Goal: Information Seeking & Learning: Find specific fact

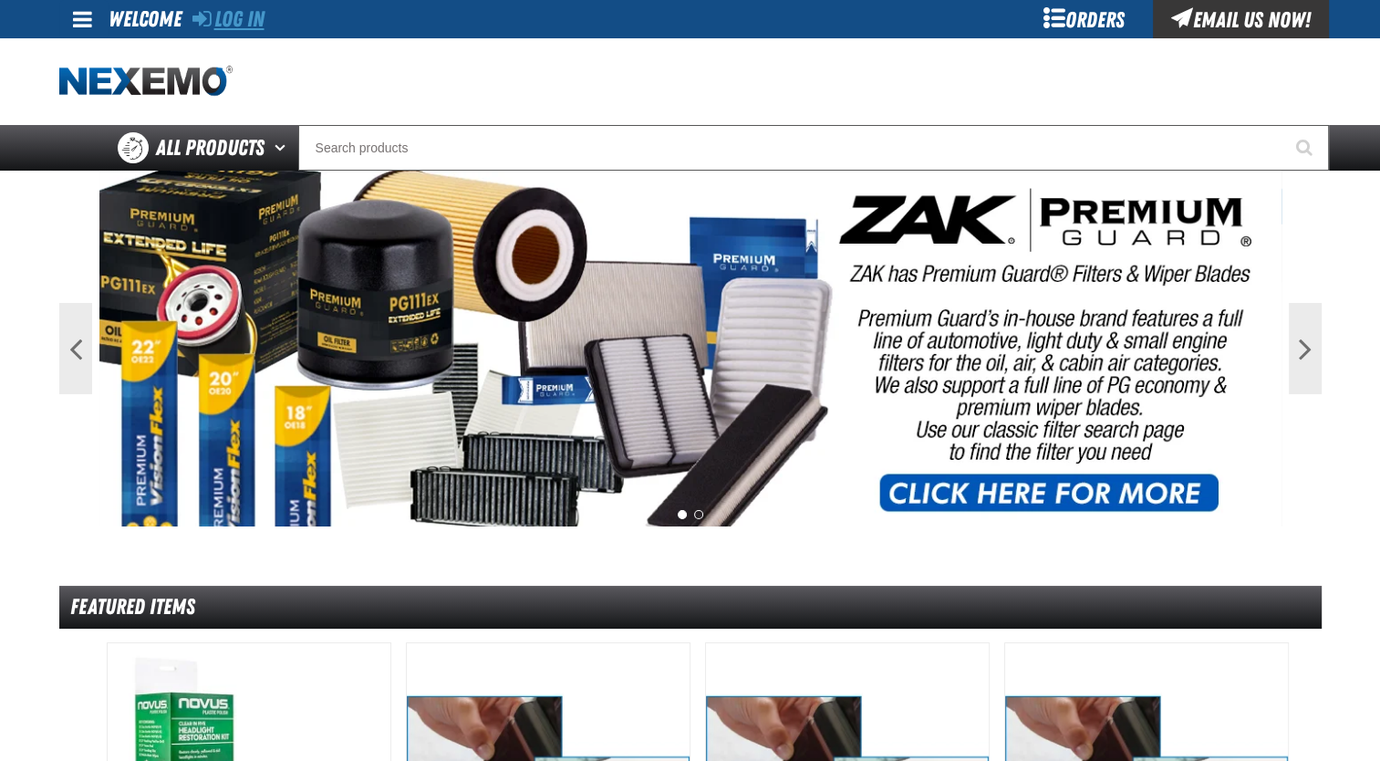
click at [250, 18] on link "Log In" at bounding box center [228, 19] width 72 height 26
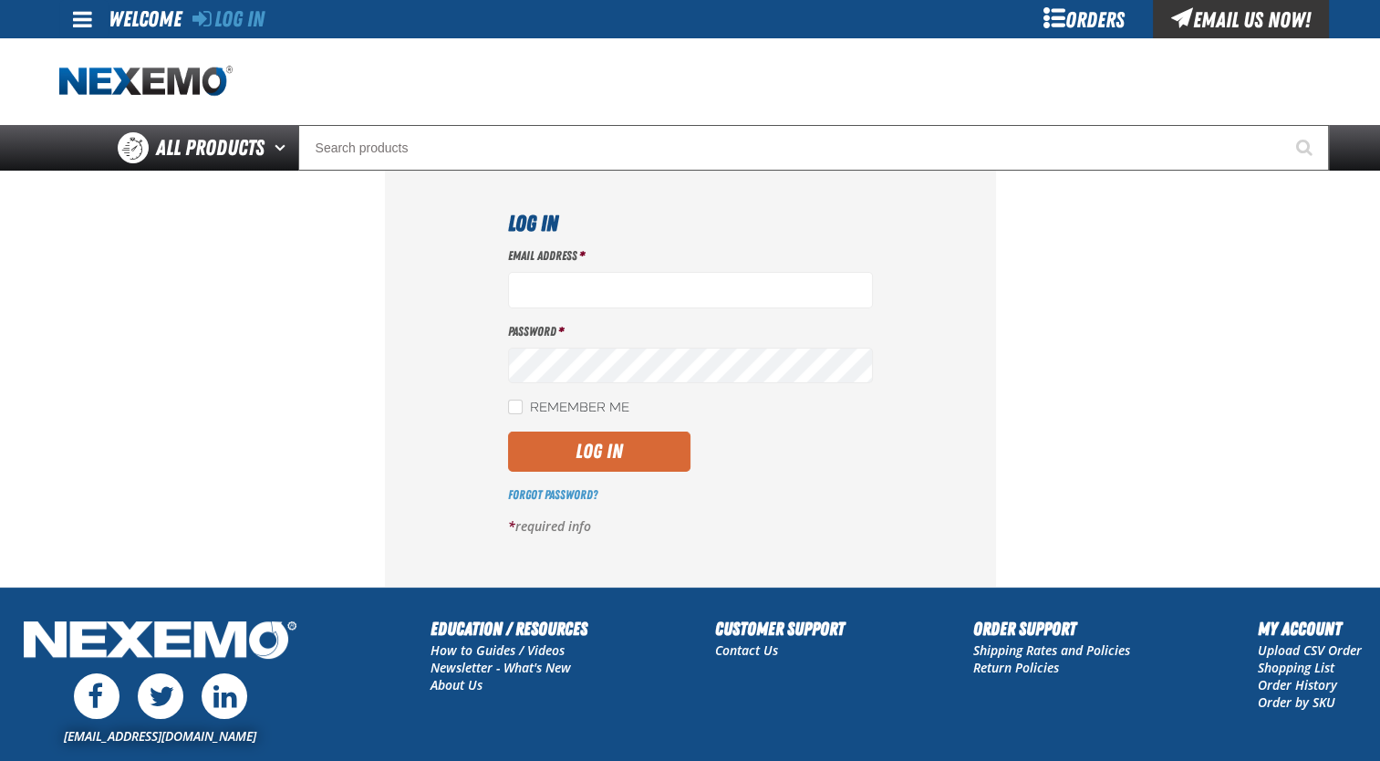
type input "[EMAIL_ADDRESS][DOMAIN_NAME]"
click at [644, 457] on button "Log In" at bounding box center [599, 451] width 182 height 40
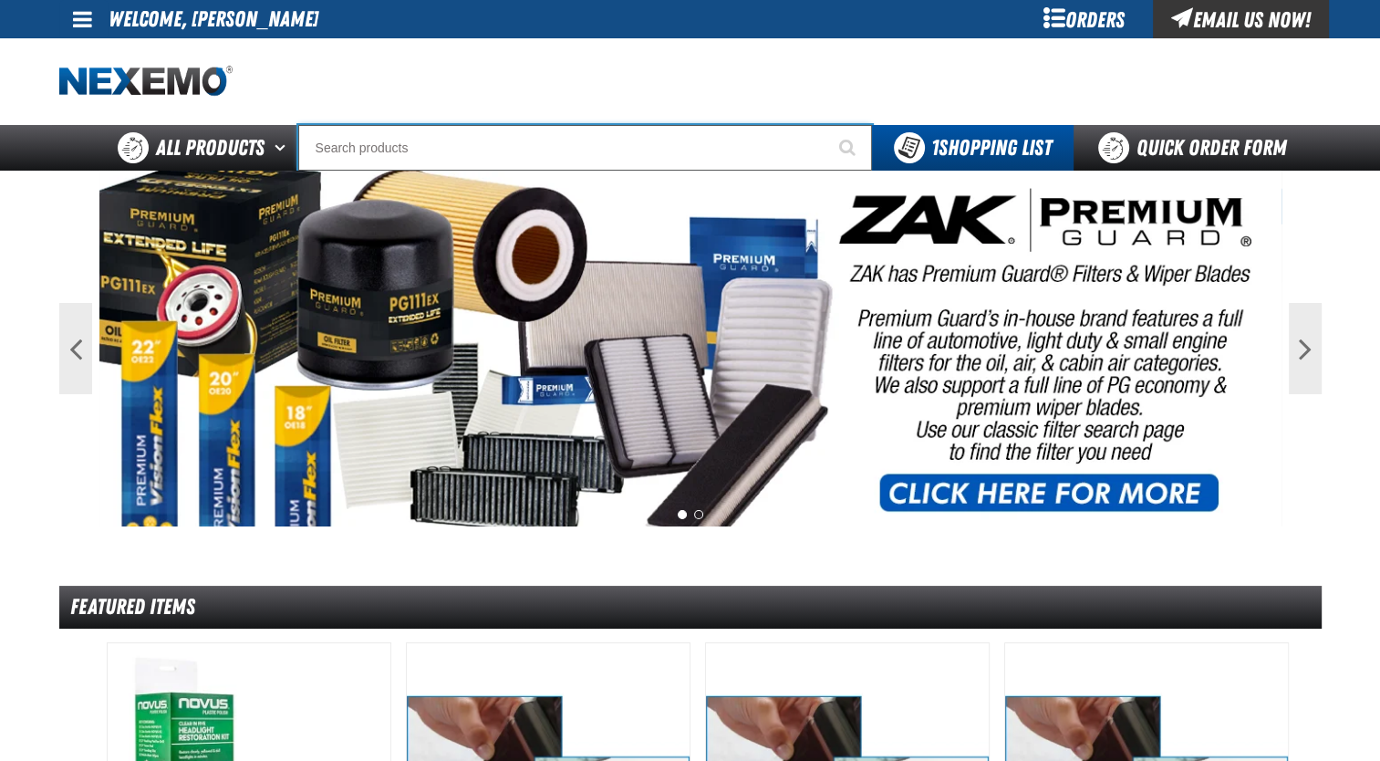
click at [352, 151] on input "Search" at bounding box center [585, 148] width 574 height 46
paste input "• XPCSB0540-100"
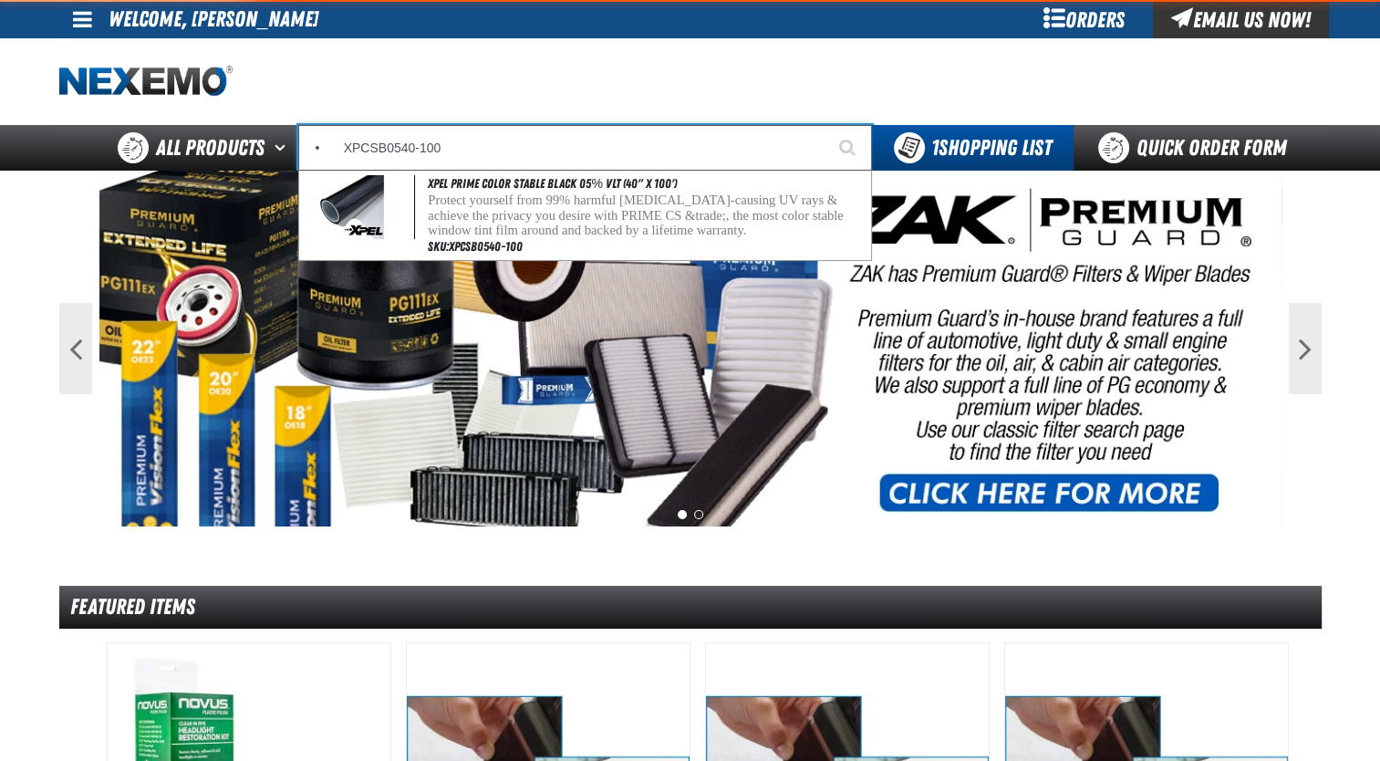
type input "• XPCSB0540-100"
click at [826, 125] on button "Start Searching" at bounding box center [849, 148] width 46 height 46
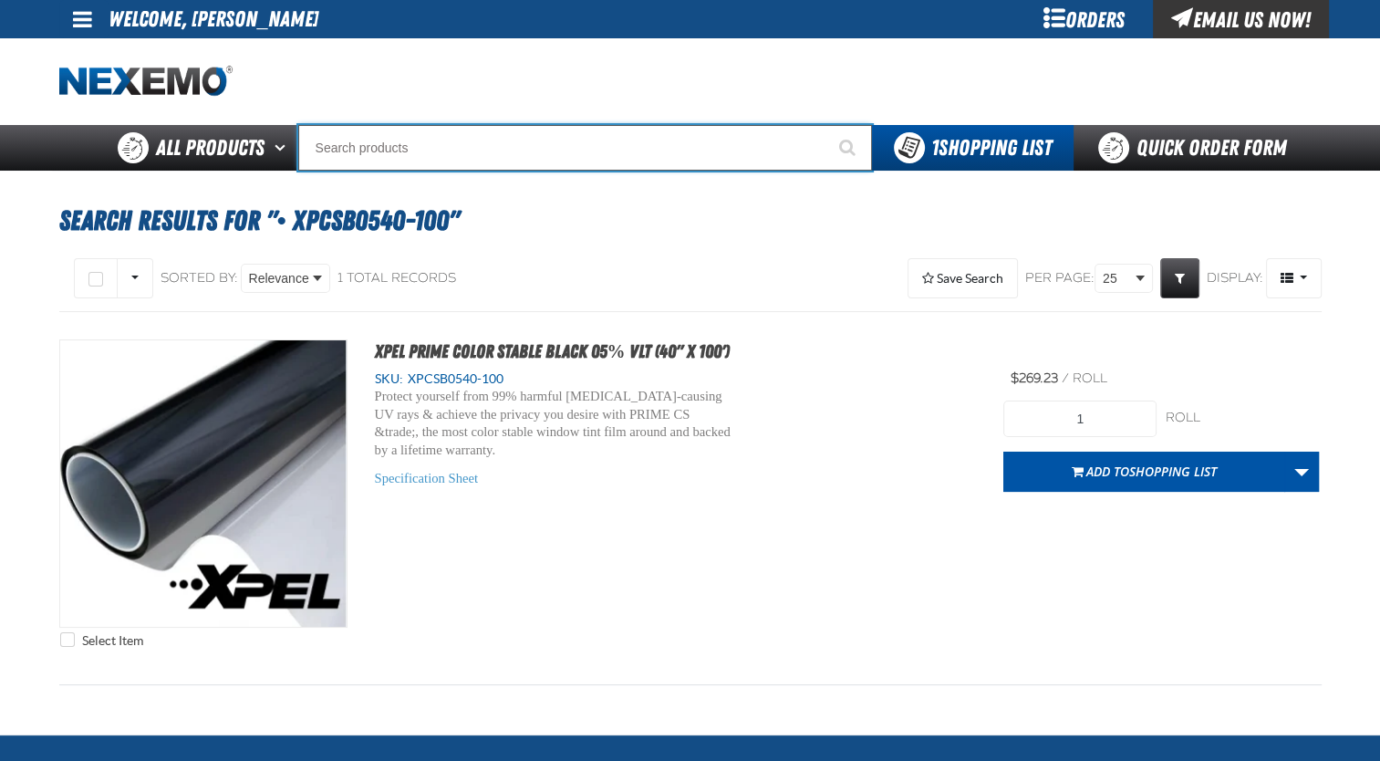
click at [379, 140] on input "Search" at bounding box center [585, 148] width 574 height 46
paste input "• XPXRB0540-100"
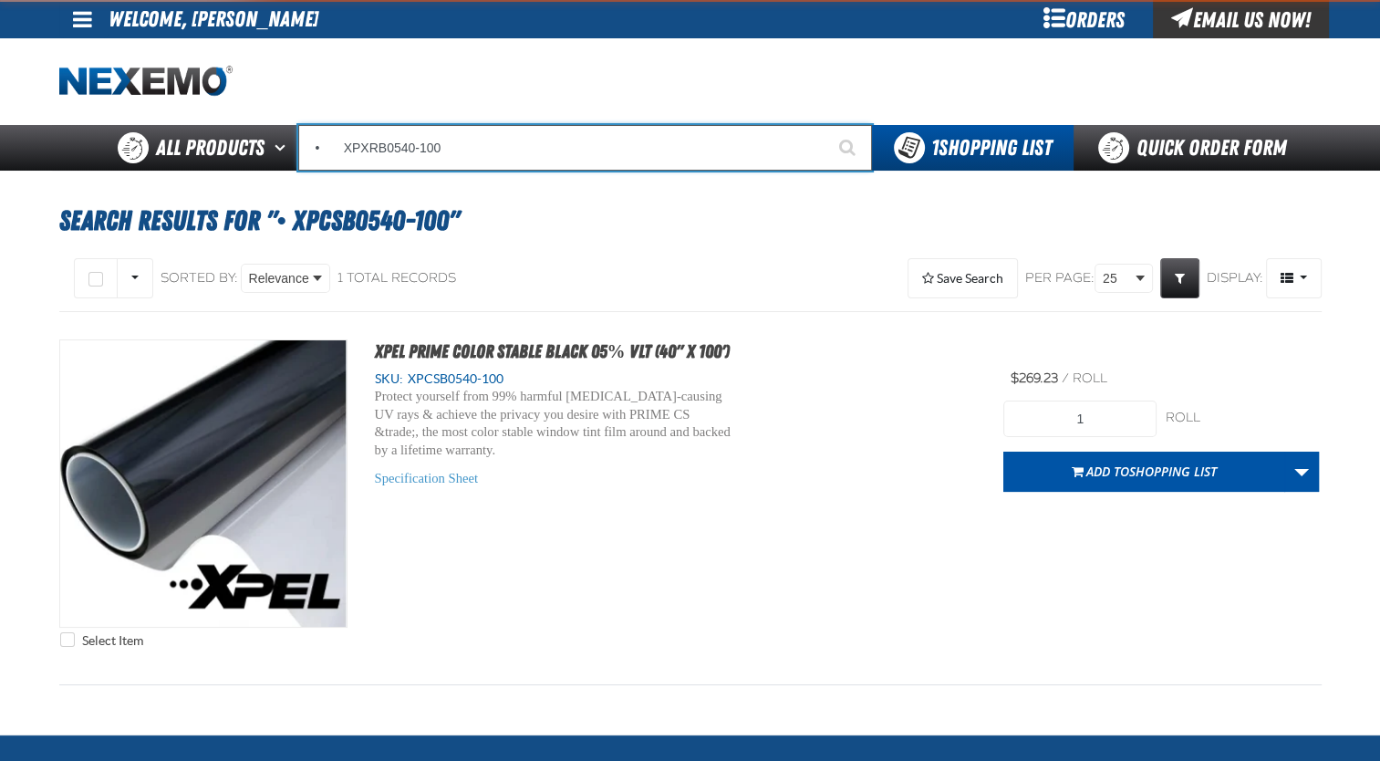
type input "• XPXRB0540-100"
click at [826, 125] on button "Start Searching" at bounding box center [849, 148] width 46 height 46
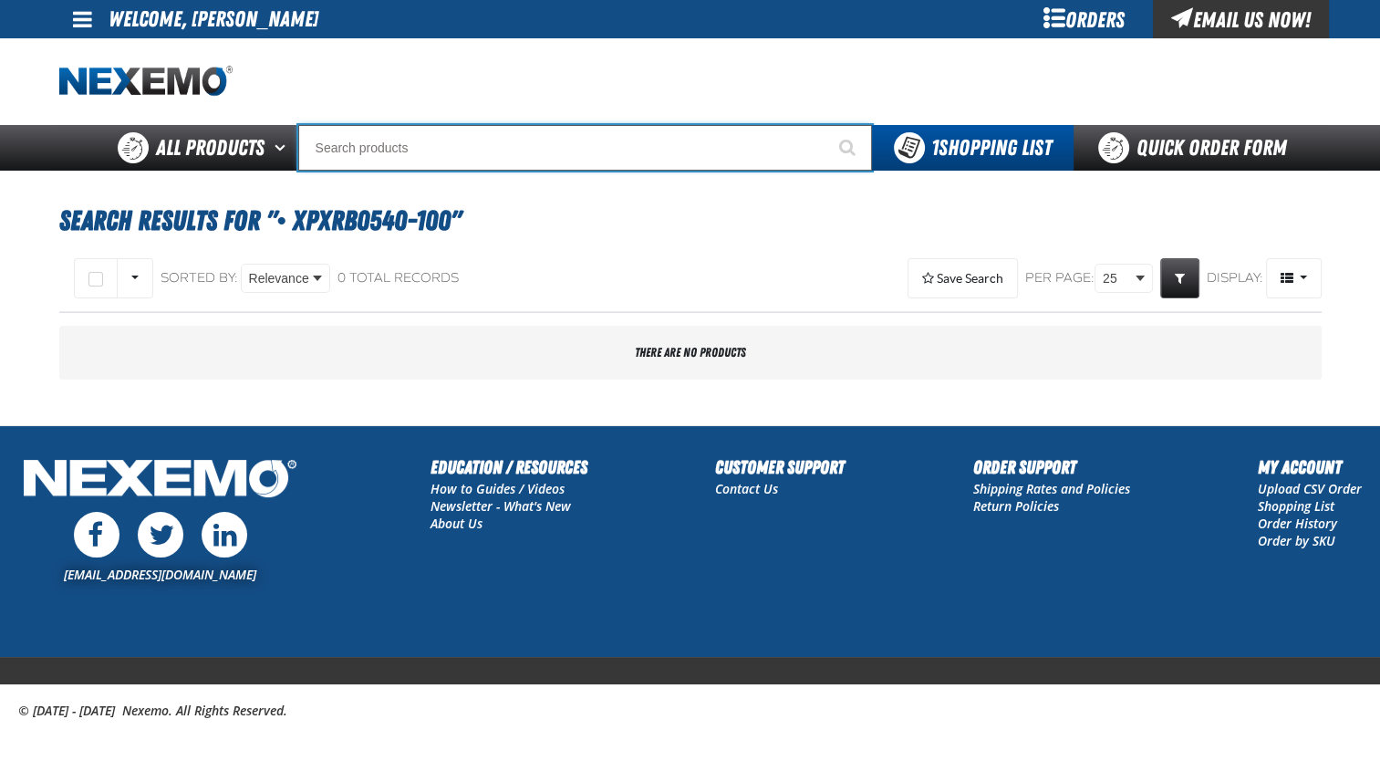
click at [379, 140] on input "Search" at bounding box center [585, 148] width 574 height 46
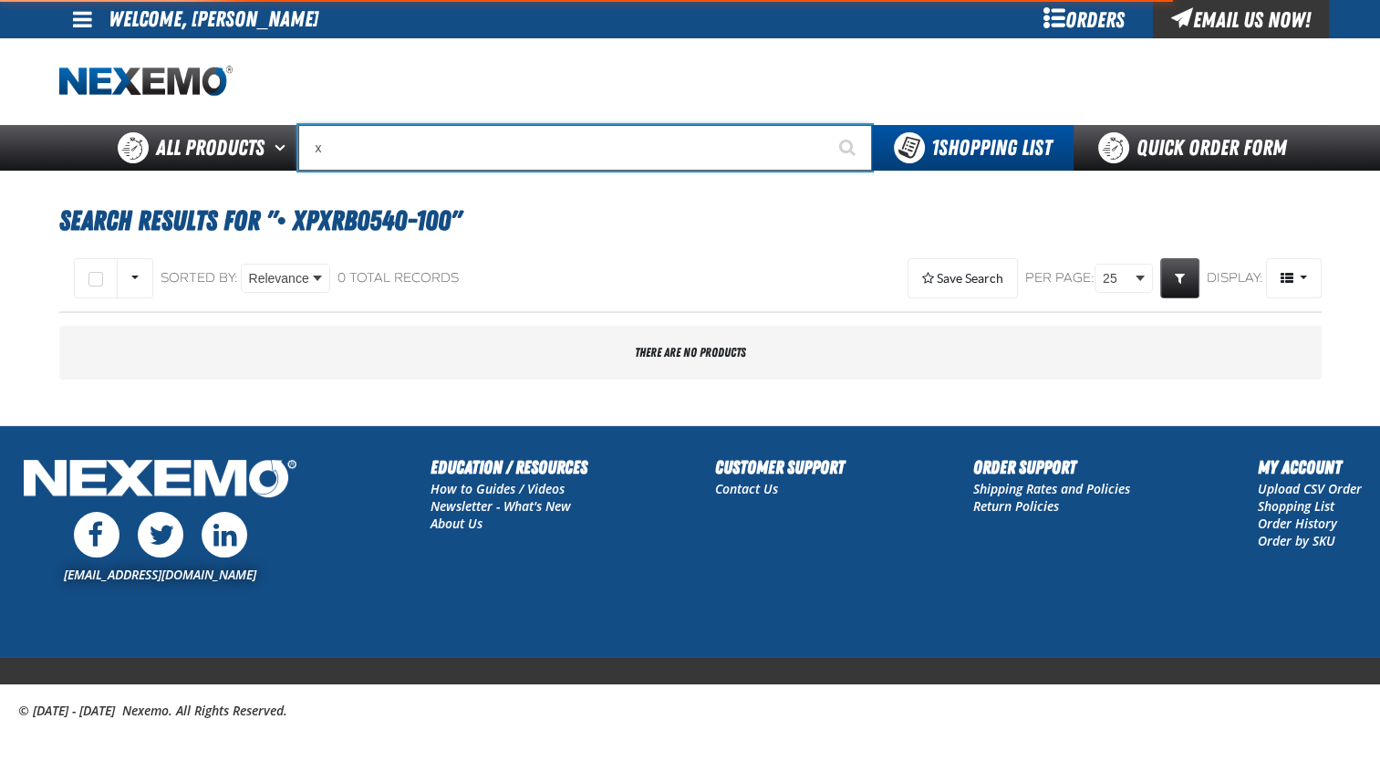
type input "xp"
type input "xpEL Wire Brush"
type input "x"
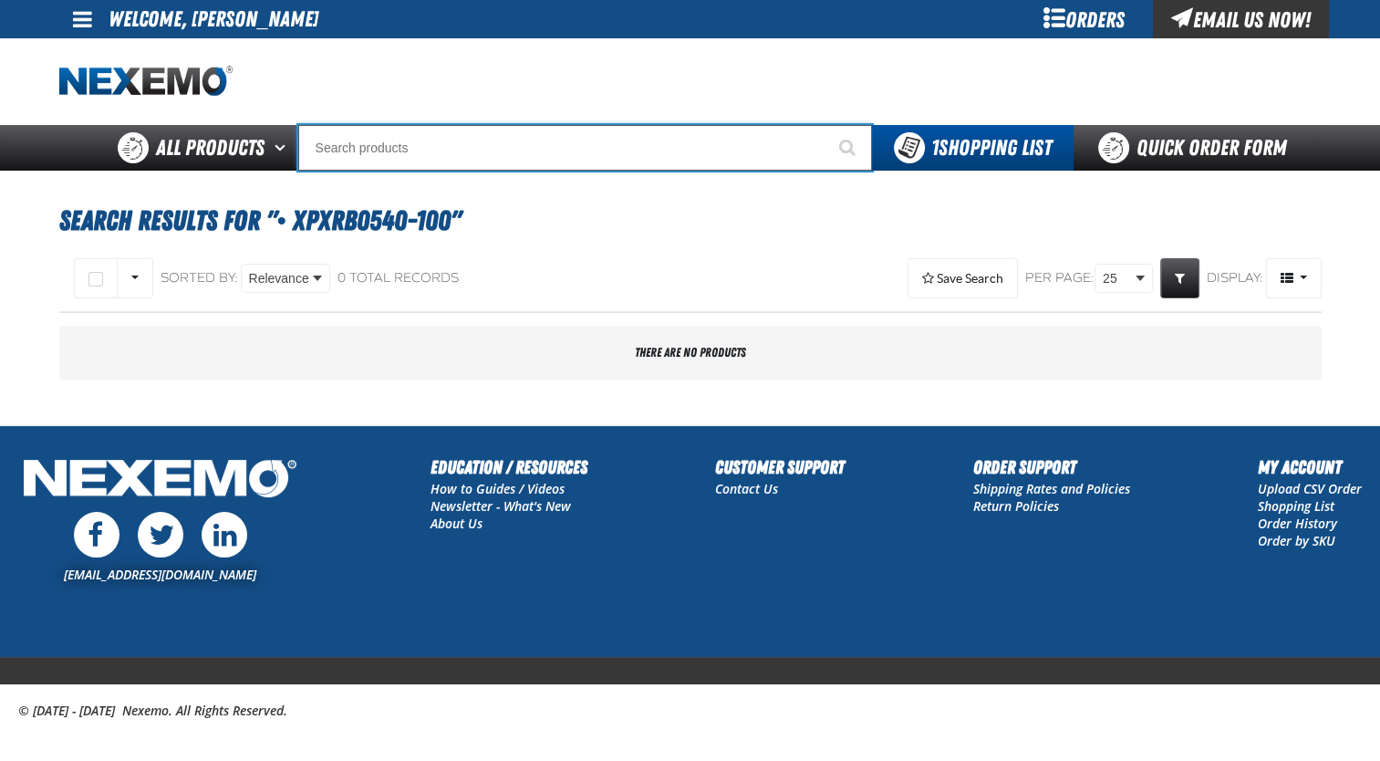
paste input "• XPXRB0540-100"
click at [639, 158] on input "• XPX" at bounding box center [585, 148] width 574 height 46
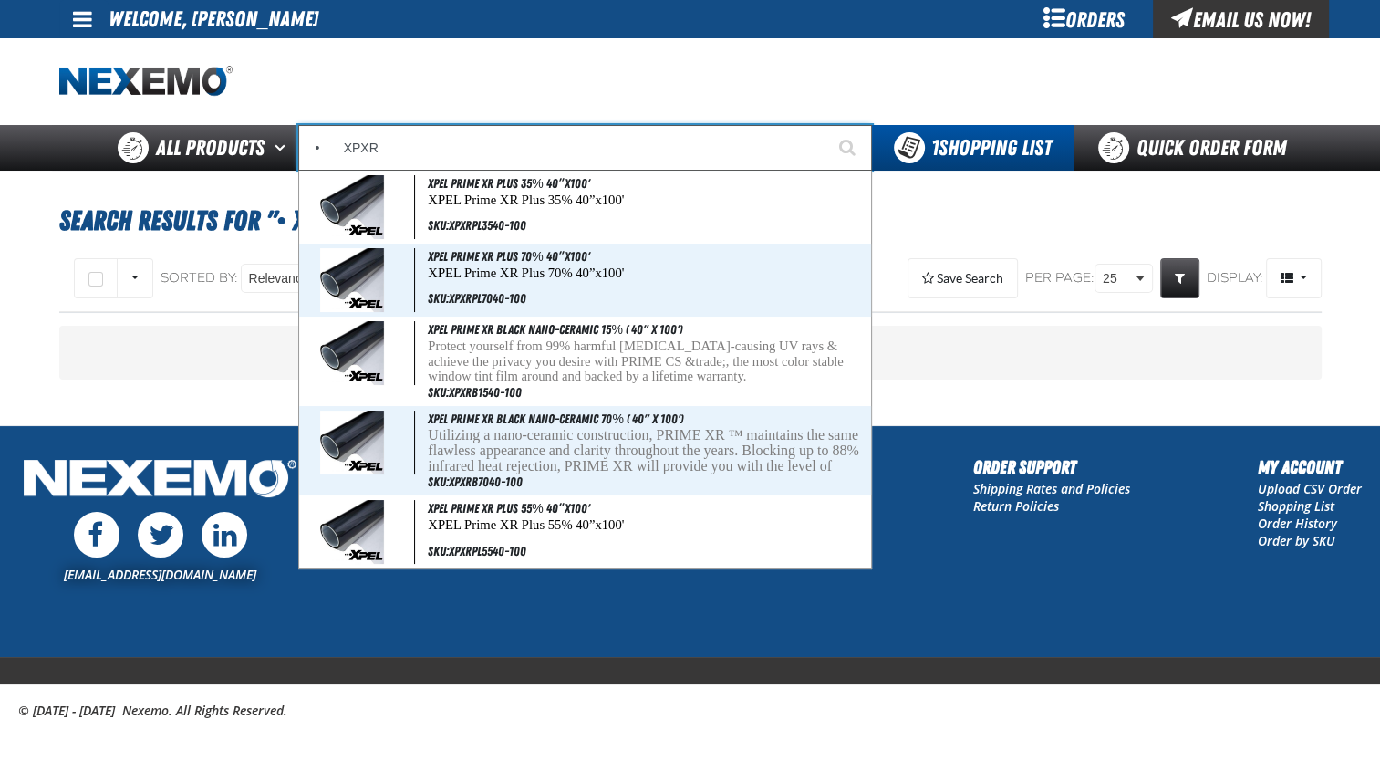
type input "• XPXR"
click at [826, 125] on button "Start Searching" at bounding box center [849, 148] width 46 height 46
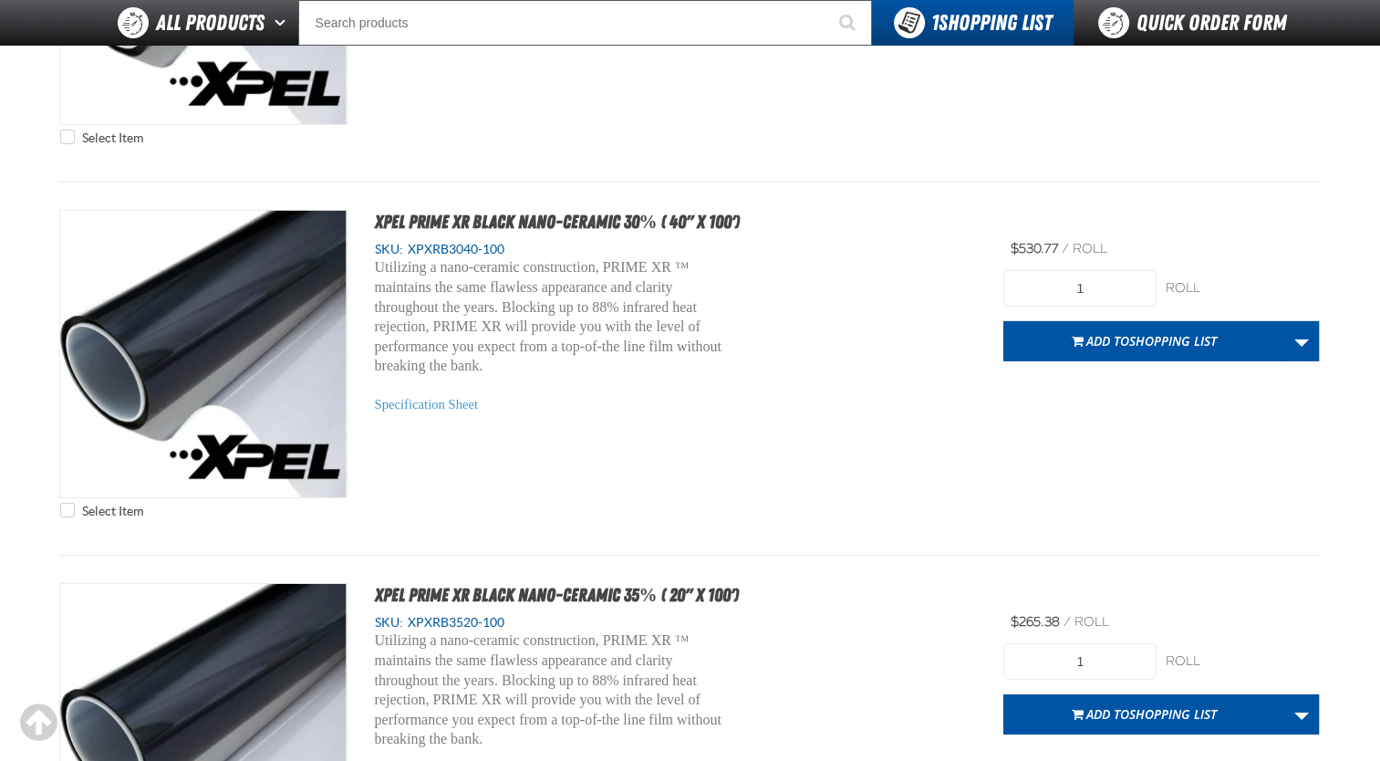
scroll to position [6057, 0]
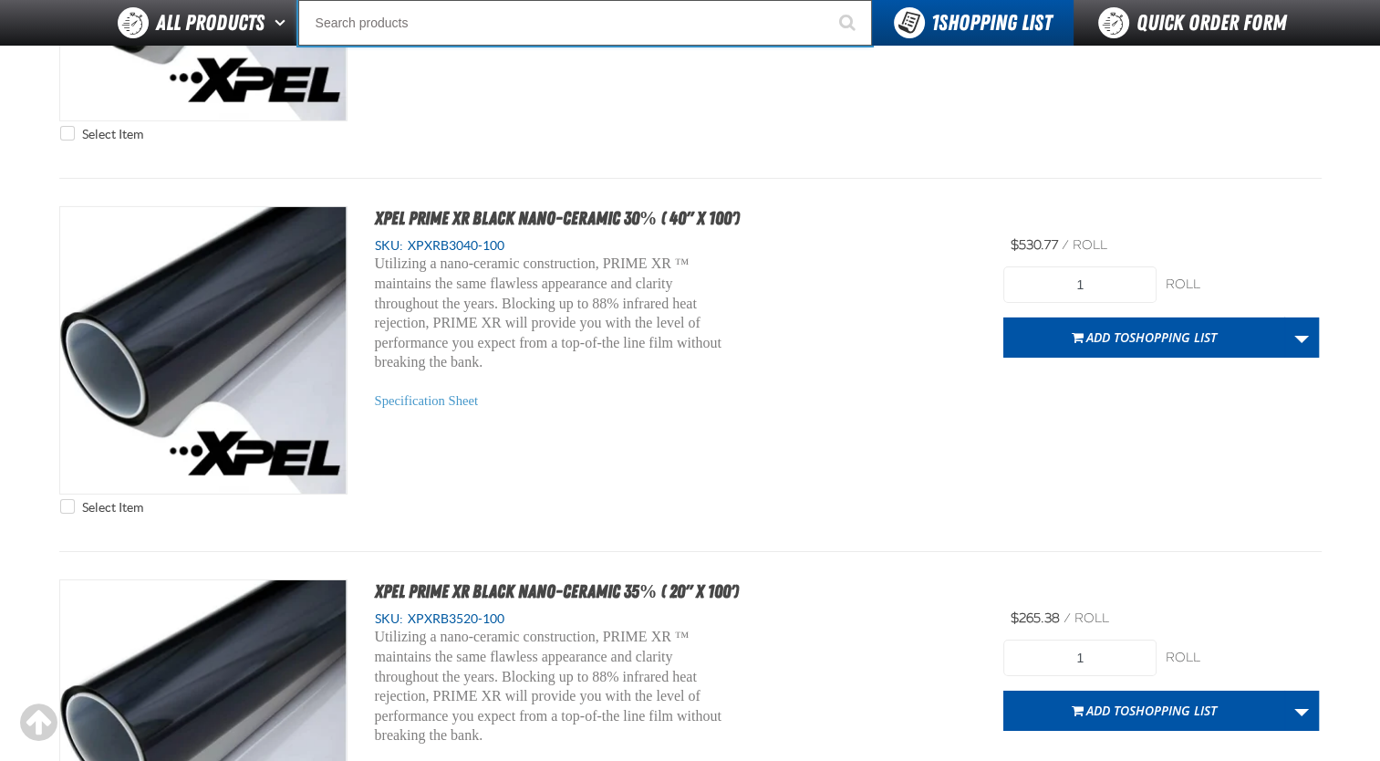
click at [377, 13] on input "Search" at bounding box center [585, 23] width 574 height 46
paste input "• XPXRB0540-100"
type input "• XPXRBP0540-100"
click at [826, 0] on button "Start Searching" at bounding box center [849, 23] width 46 height 46
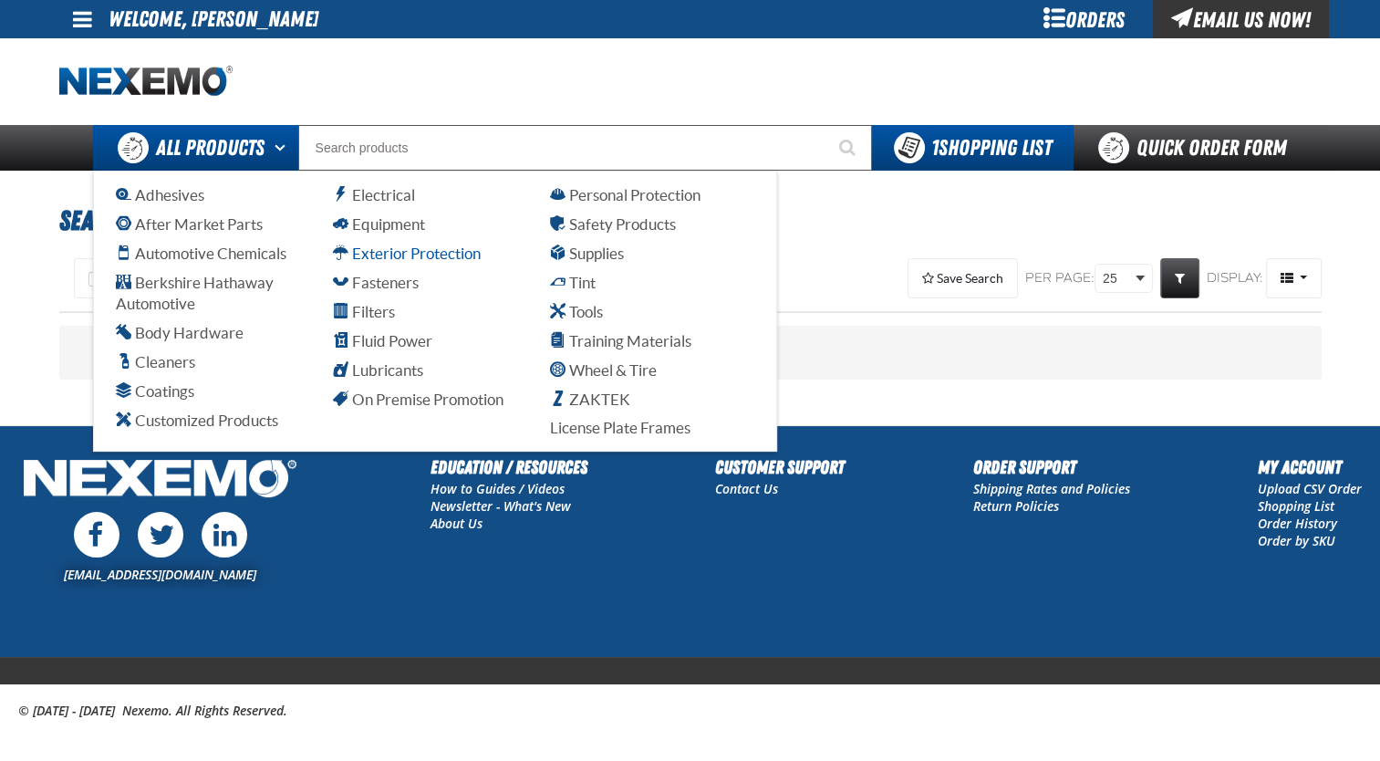
click at [446, 248] on span "Exterior Protection" at bounding box center [407, 252] width 148 height 17
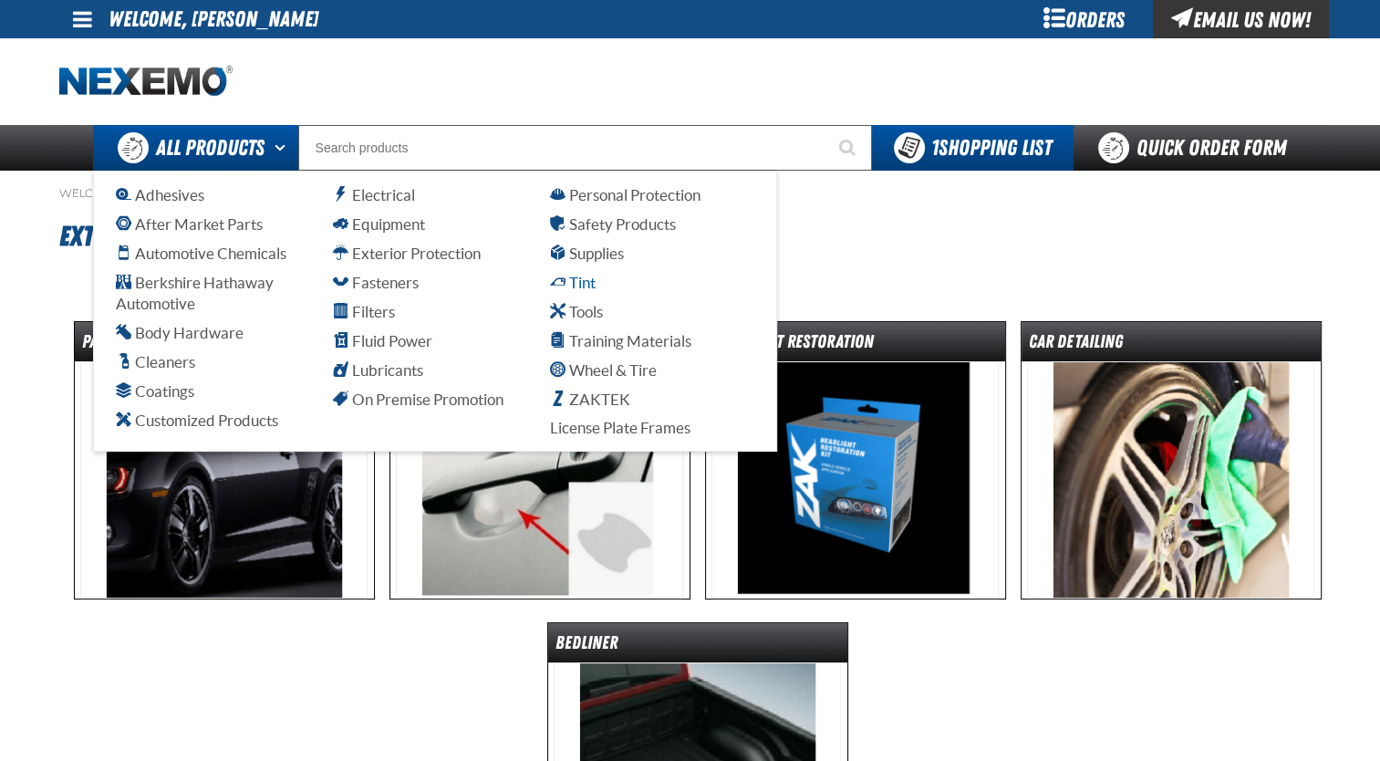
click at [558, 288] on span "Tint" at bounding box center [573, 282] width 46 height 17
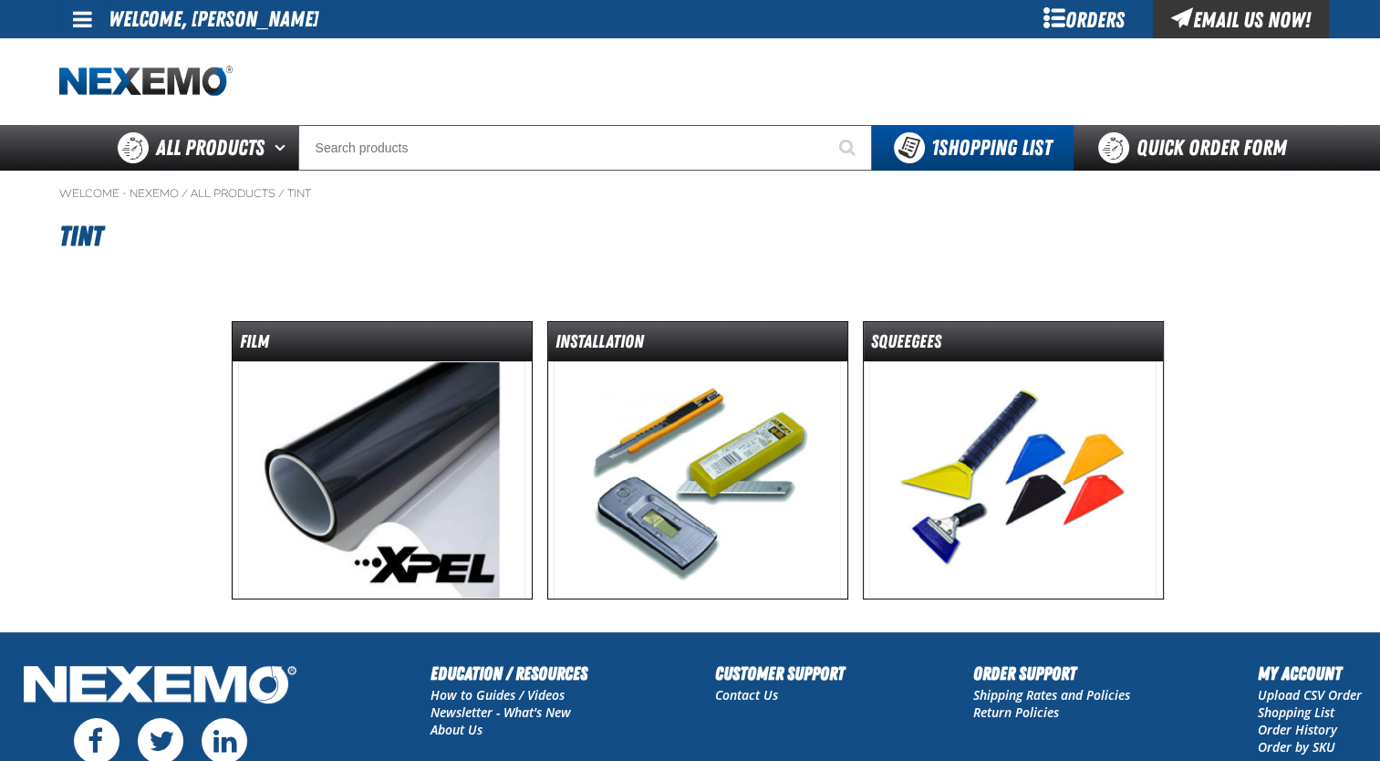
click at [485, 418] on img at bounding box center [381, 479] width 287 height 237
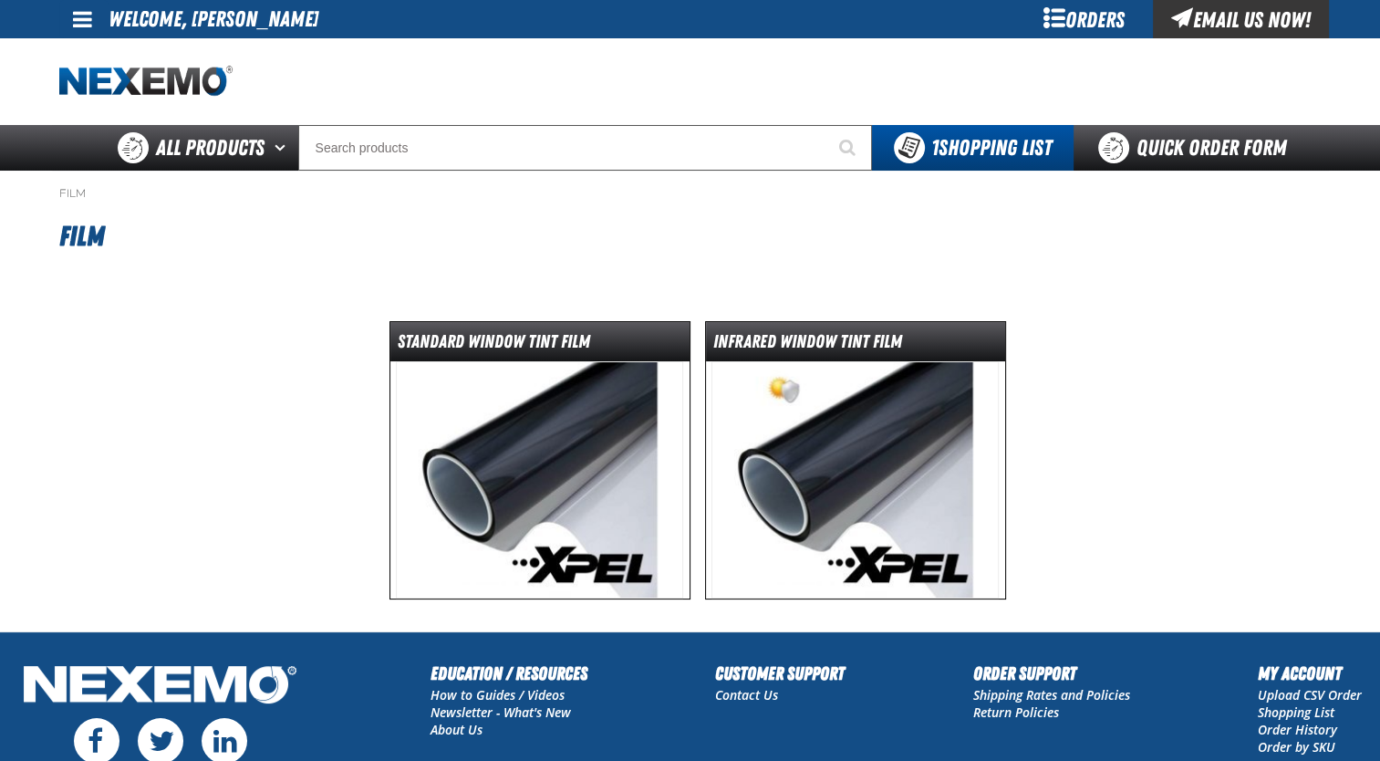
click at [753, 504] on img at bounding box center [855, 479] width 287 height 237
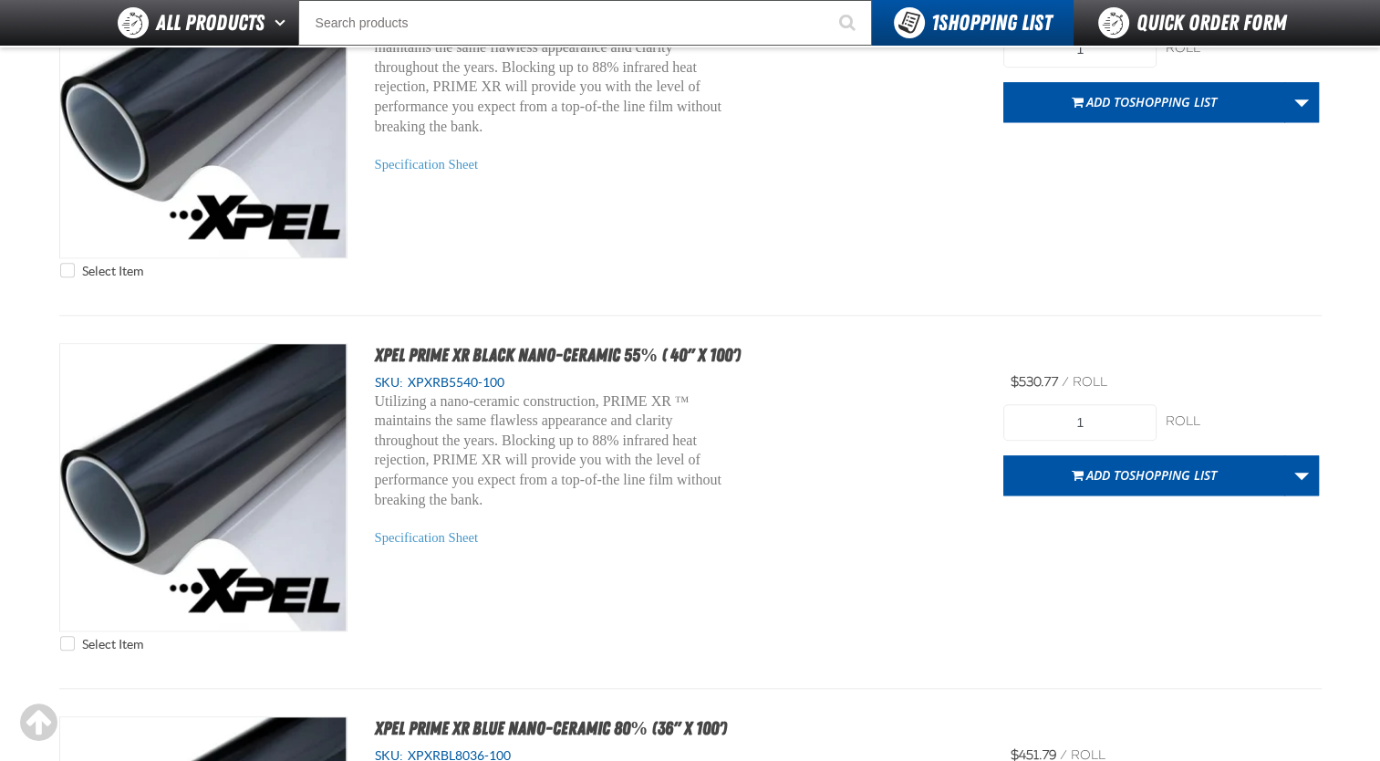
scroll to position [1897, 0]
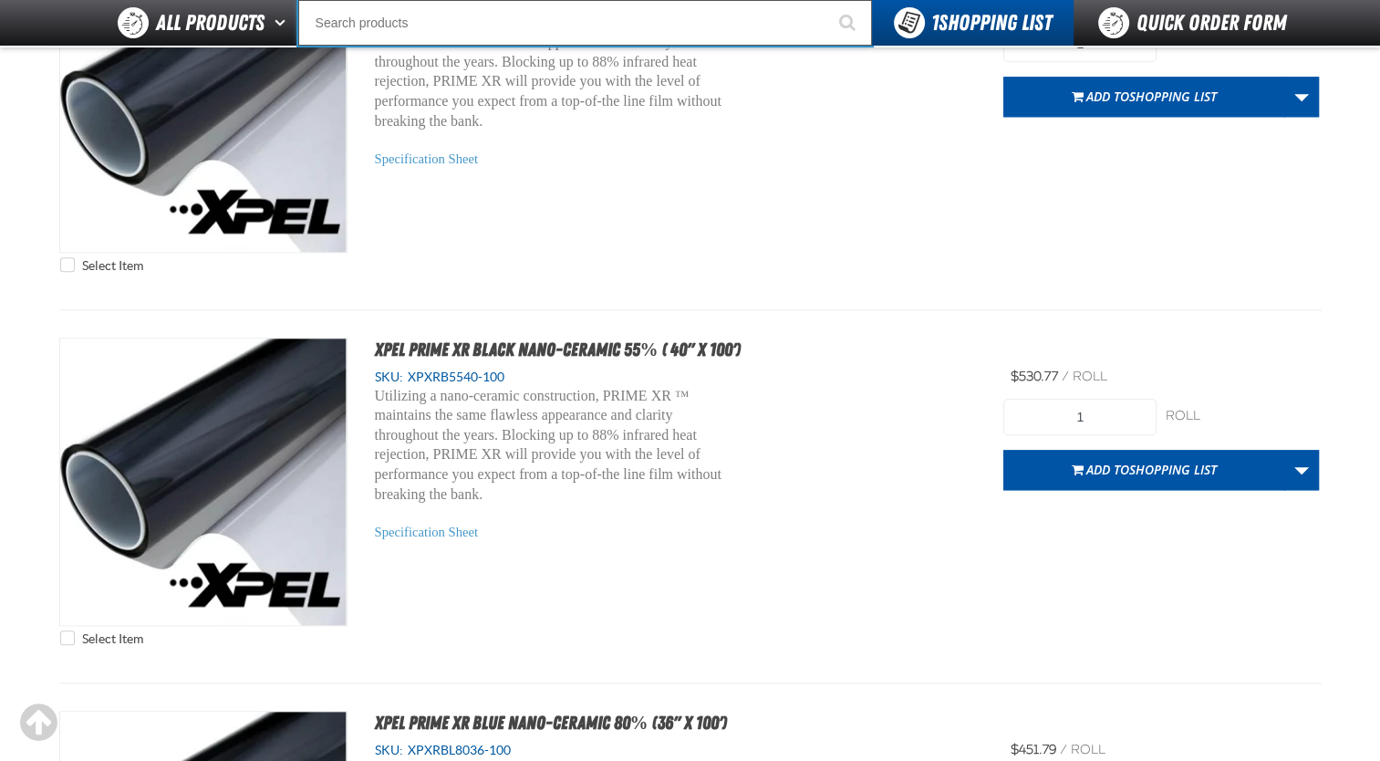
click at [536, 19] on input "Search" at bounding box center [585, 23] width 574 height 46
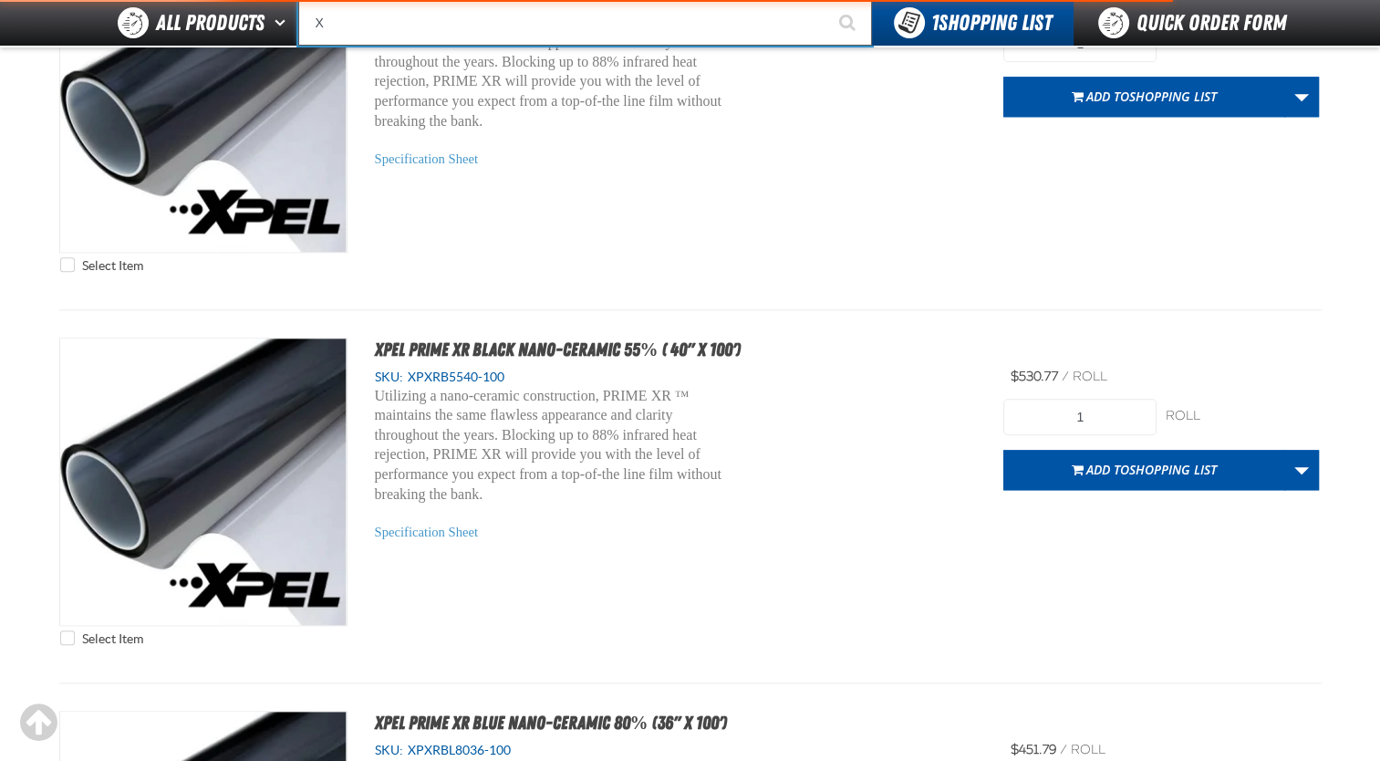
type input "XP"
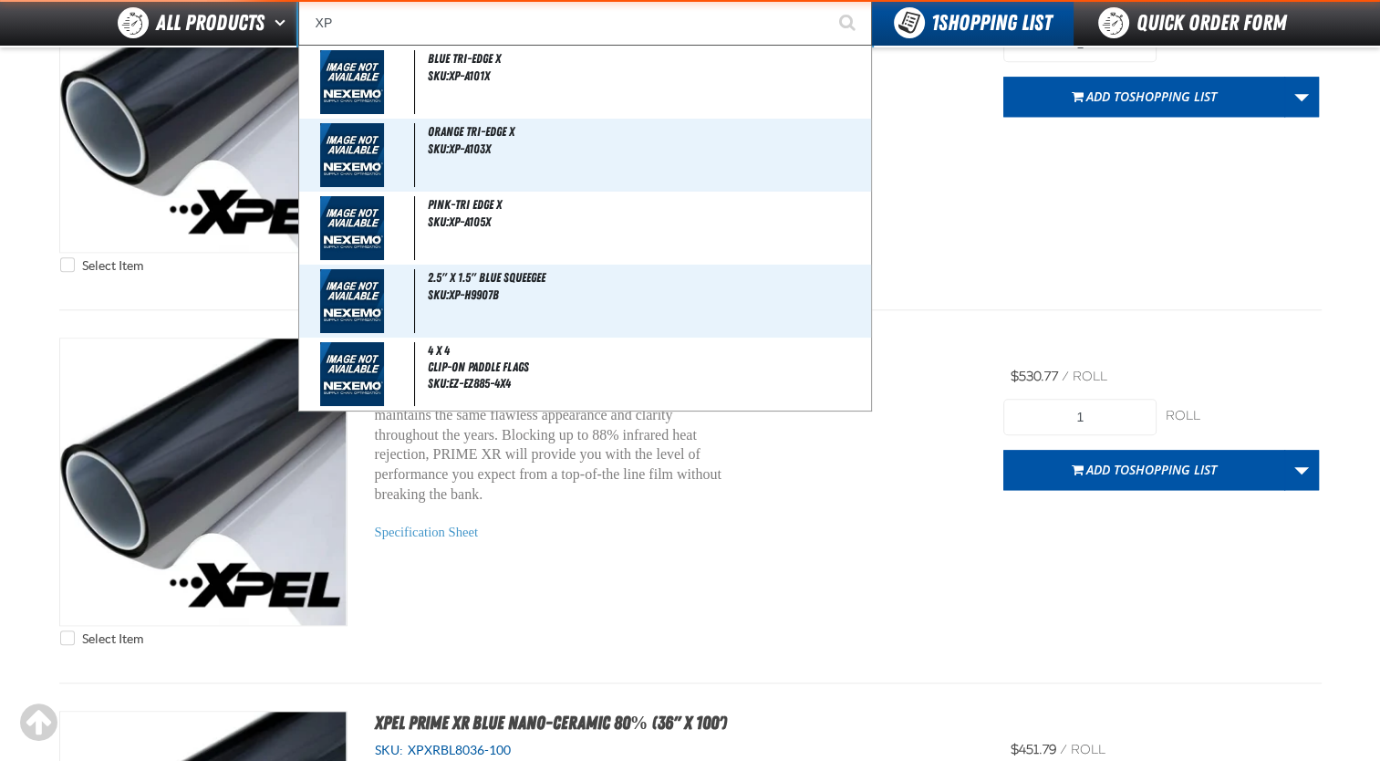
type input "XPEL Wire Brush"
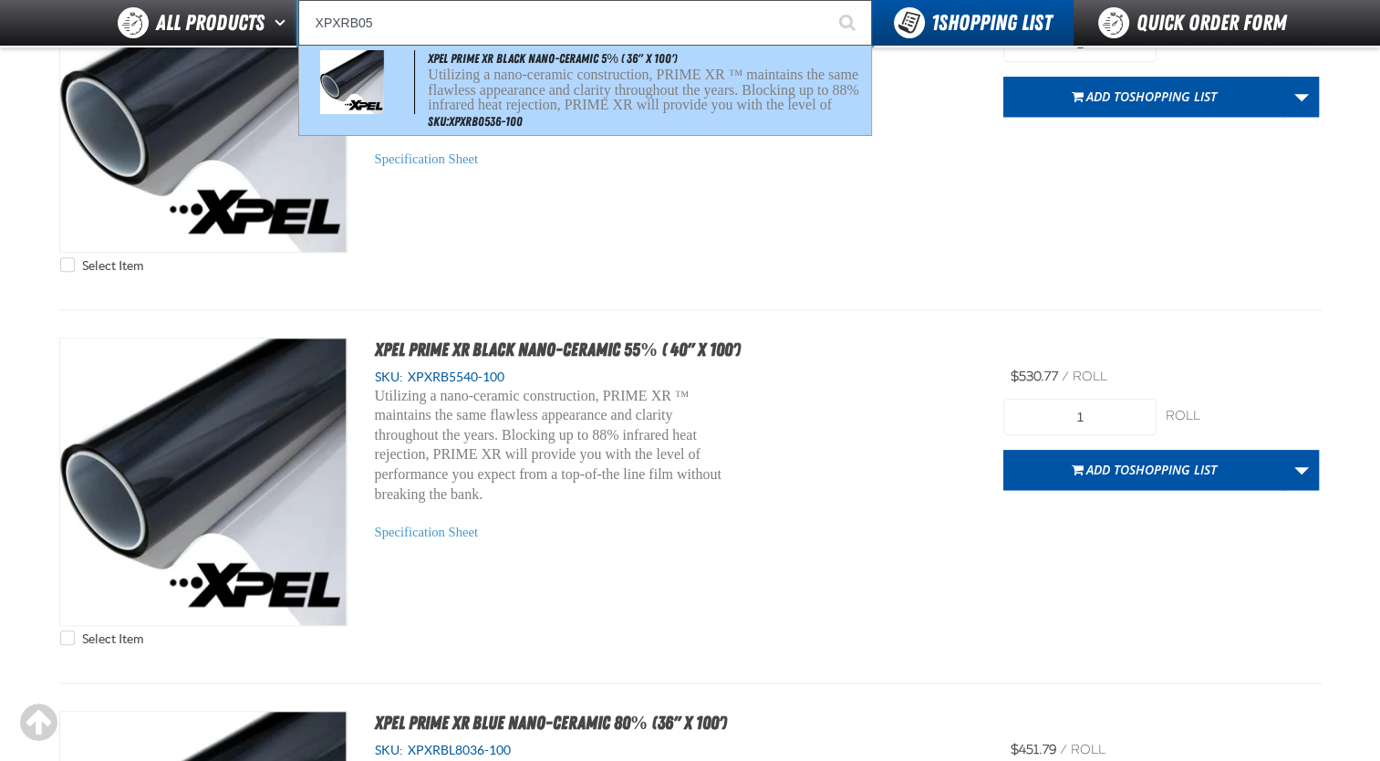
click at [536, 120] on div "XPEL PRIME XR Black Nano-Ceramic 5% ( 36" x 100') Utilizing a nano-ceramic cons…" at bounding box center [585, 90] width 572 height 89
type input "XPEL PRIME XR Black Nano-Ceramic 5% ( 36" x 100')"
